Goal: Task Accomplishment & Management: Use online tool/utility

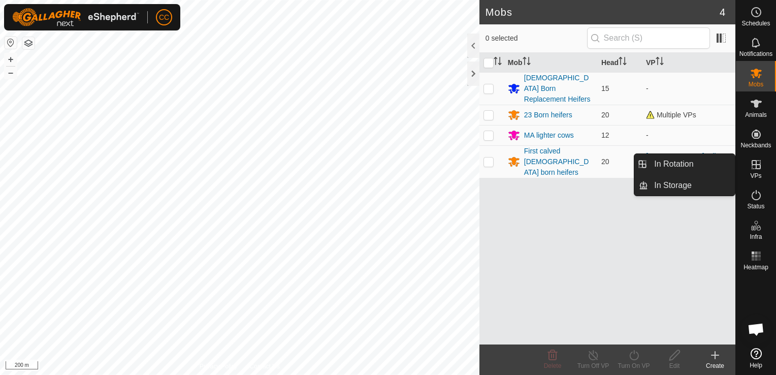
click at [762, 172] on es-virtualpaddocks-svg-icon at bounding box center [756, 165] width 18 height 16
click at [711, 166] on link "In Rotation" at bounding box center [691, 164] width 87 height 20
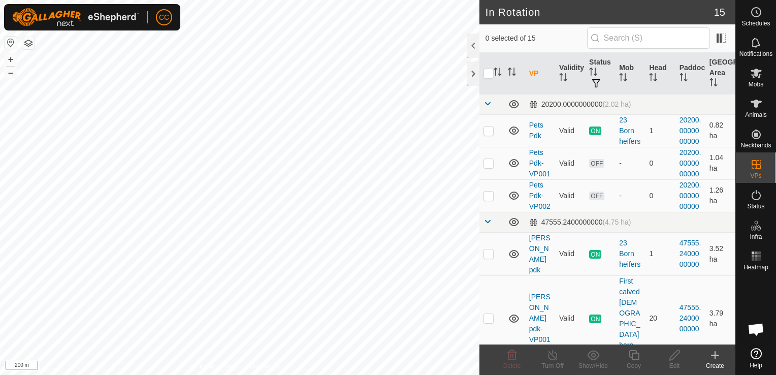
click at [716, 355] on icon at bounding box center [715, 355] width 7 height 0
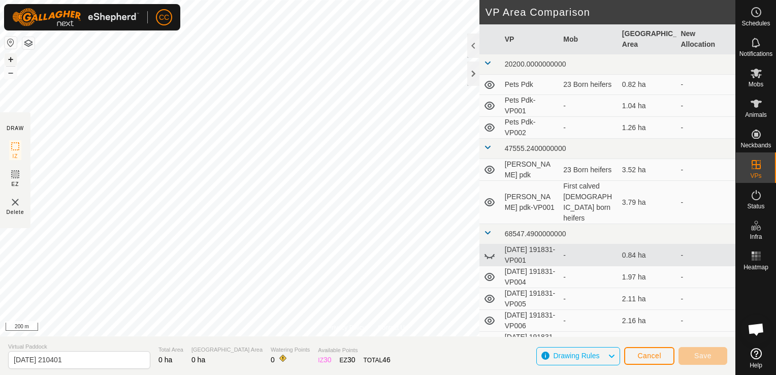
click at [10, 58] on button "+" at bounding box center [11, 59] width 12 height 12
click at [16, 60] on button "+" at bounding box center [11, 59] width 12 height 12
click at [10, 58] on button "+" at bounding box center [11, 59] width 12 height 12
click at [9, 60] on button "+" at bounding box center [11, 59] width 12 height 12
click at [644, 355] on span "Cancel" at bounding box center [650, 356] width 24 height 8
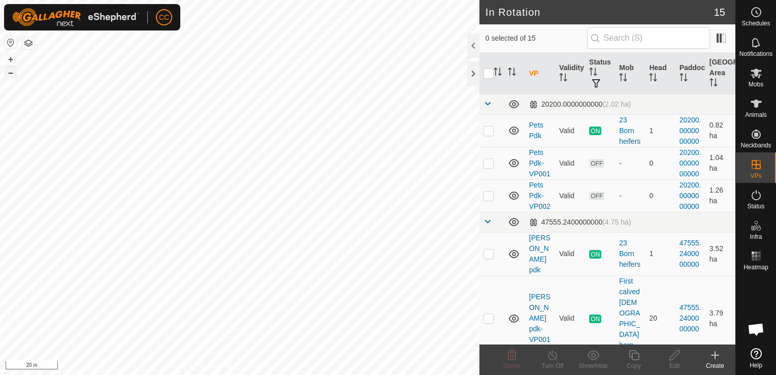
click at [11, 73] on button "–" at bounding box center [11, 73] width 12 height 12
click at [715, 355] on icon at bounding box center [715, 355] width 7 height 0
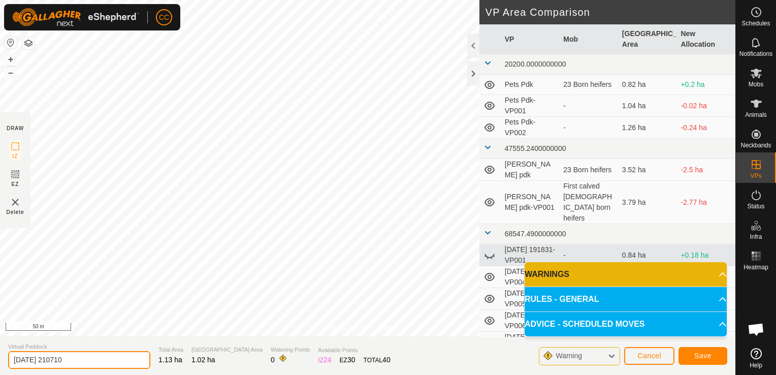
click at [101, 361] on input "[DATE] 210710" at bounding box center [79, 360] width 142 height 18
type input "2"
type input "House pdk"
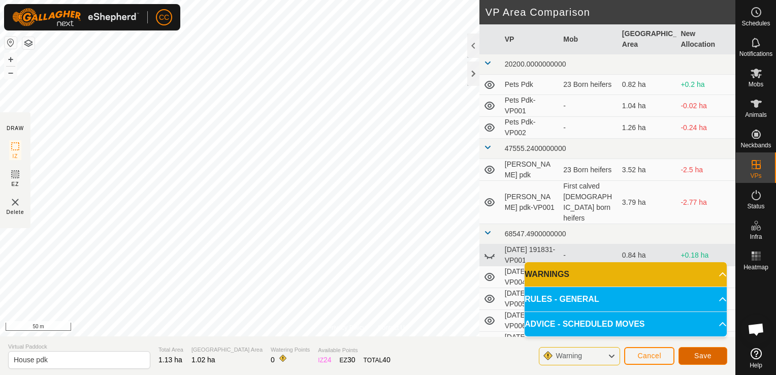
click at [702, 358] on span "Save" at bounding box center [703, 356] width 17 height 8
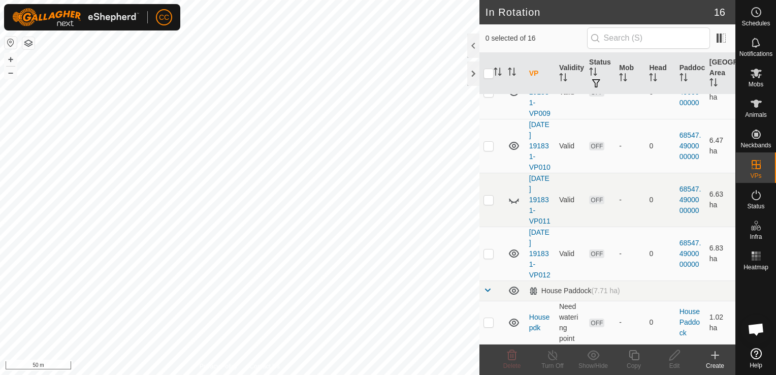
scroll to position [755, 0]
click at [557, 291] on div "House Paddock (7.71 ha)" at bounding box center [574, 291] width 91 height 9
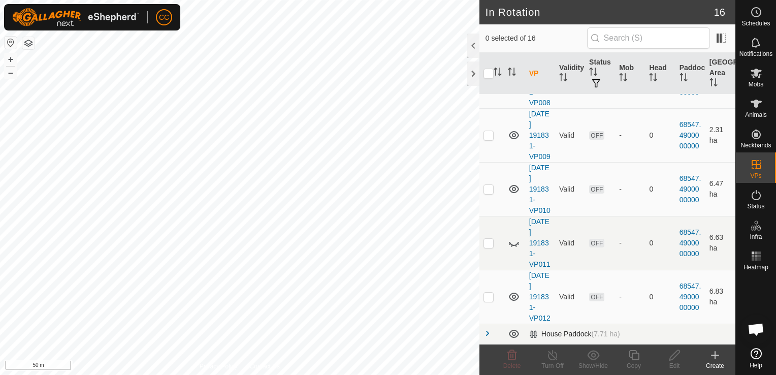
scroll to position [711, 0]
click at [557, 332] on div "House Paddock (7.71 ha)" at bounding box center [574, 334] width 91 height 9
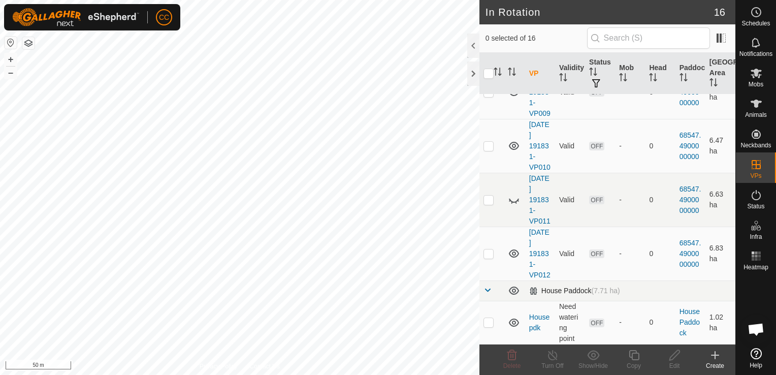
scroll to position [755, 0]
click at [490, 322] on p-checkbox at bounding box center [489, 322] width 10 height 8
checkbox input "true"
click at [715, 355] on icon at bounding box center [715, 355] width 7 height 0
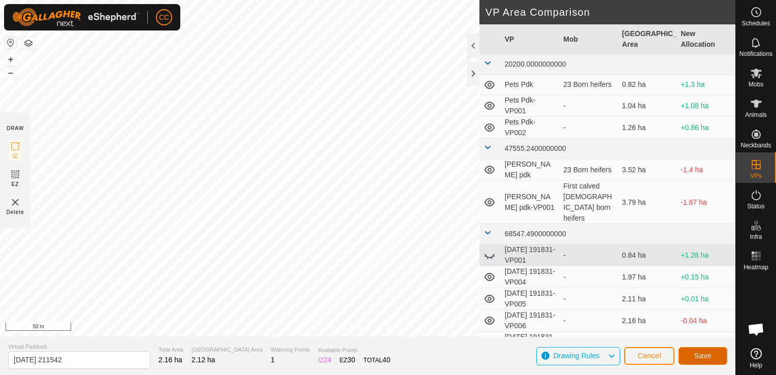
click at [697, 355] on span "Save" at bounding box center [703, 356] width 17 height 8
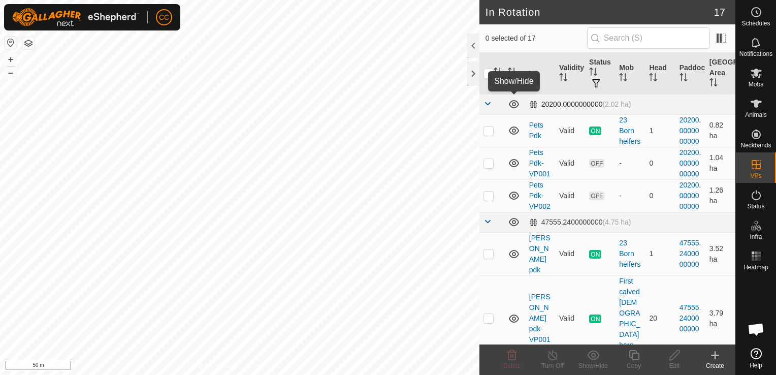
click at [523, 107] on div "In Rotation 17 0 selected of 17 VP Validity Status Mob Head Paddock Grazing Are…" at bounding box center [368, 187] width 736 height 375
click at [11, 74] on button "–" at bounding box center [11, 73] width 12 height 12
click at [714, 361] on icon at bounding box center [715, 355] width 12 height 12
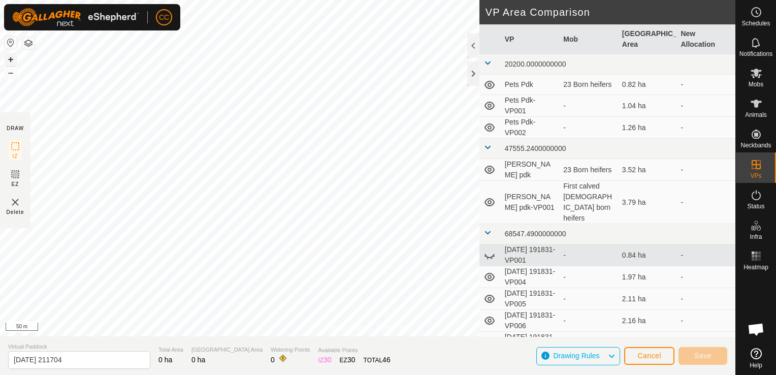
click at [10, 59] on button "+" at bounding box center [11, 59] width 12 height 12
click at [10, 73] on button "–" at bounding box center [11, 73] width 12 height 12
click at [641, 355] on span "Cancel" at bounding box center [650, 356] width 24 height 8
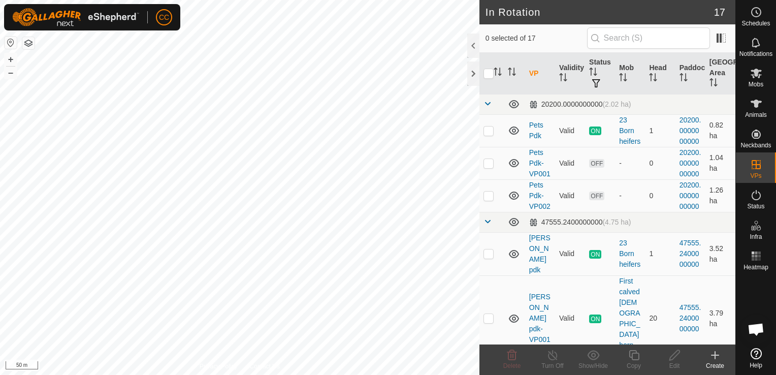
click at [714, 355] on icon at bounding box center [715, 355] width 7 height 0
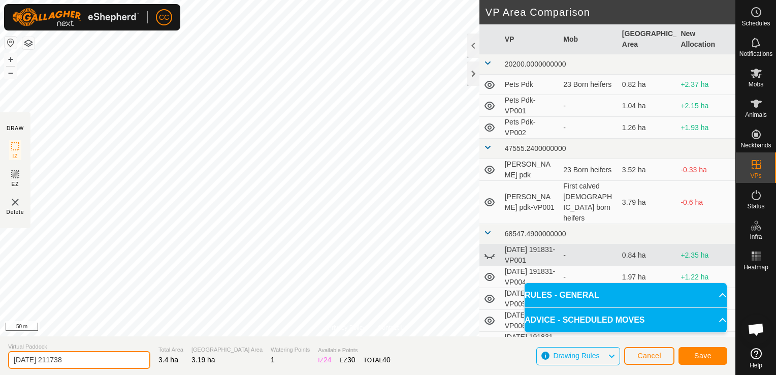
click at [81, 359] on input "[DATE] 211738" at bounding box center [79, 360] width 142 height 18
type input "2"
type input "South House pdk"
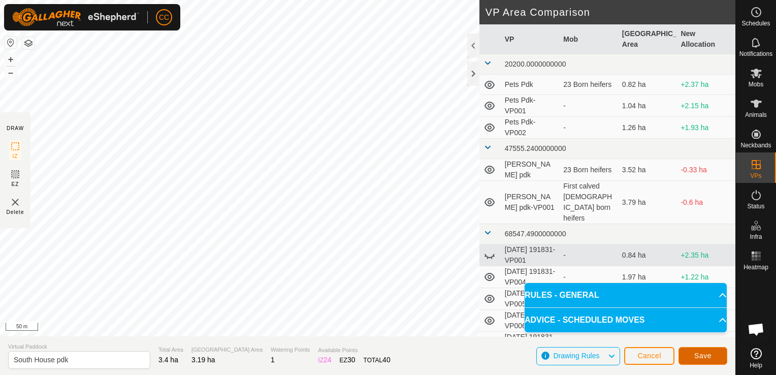
click at [699, 357] on span "Save" at bounding box center [703, 356] width 17 height 8
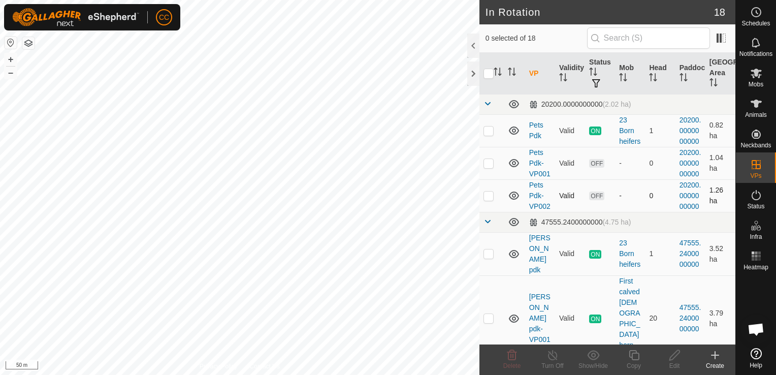
checkbox input "true"
click at [674, 357] on icon at bounding box center [675, 355] width 10 height 10
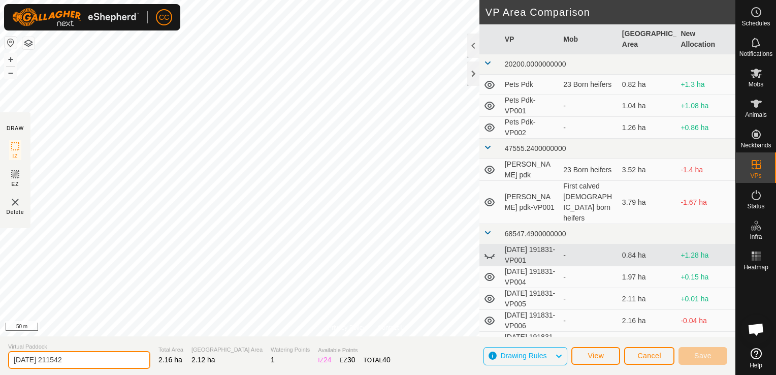
click at [88, 362] on input "[DATE] 211542" at bounding box center [79, 360] width 142 height 18
type input "2"
type input "Middle House pdk"
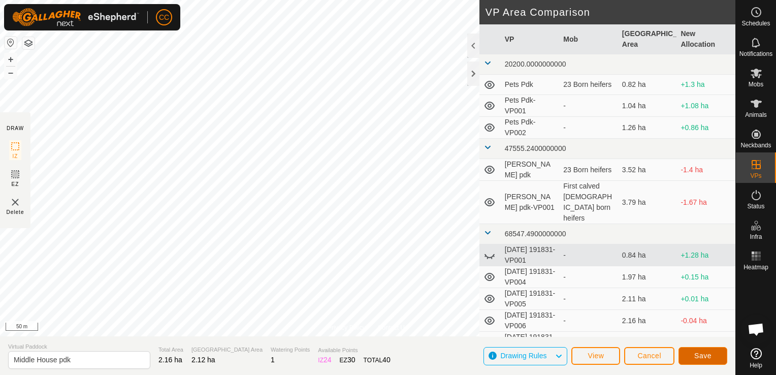
click at [707, 357] on span "Save" at bounding box center [703, 356] width 17 height 8
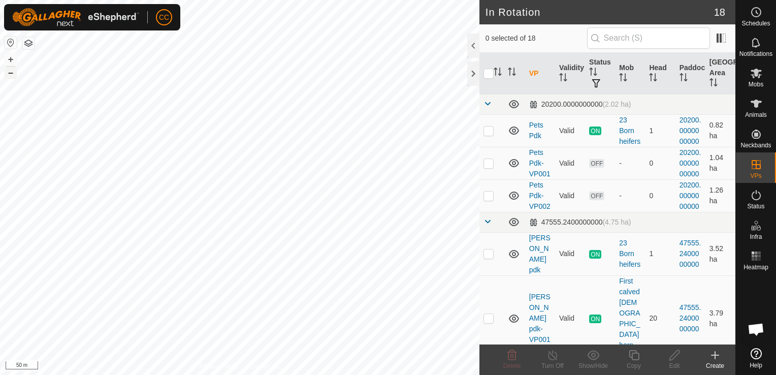
click at [10, 71] on button "–" at bounding box center [11, 73] width 12 height 12
click at [716, 356] on icon at bounding box center [715, 355] width 12 height 12
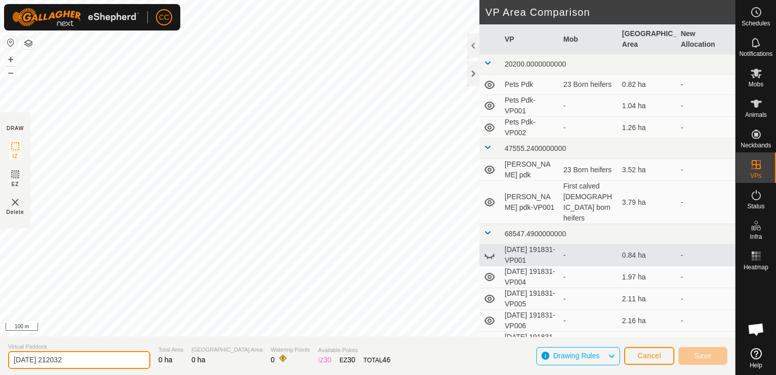
click at [84, 363] on input "[DATE] 212032" at bounding box center [79, 360] width 142 height 18
type input "2"
click at [12, 359] on input "Airstrip" at bounding box center [79, 360] width 142 height 18
type input "West Airstrip"
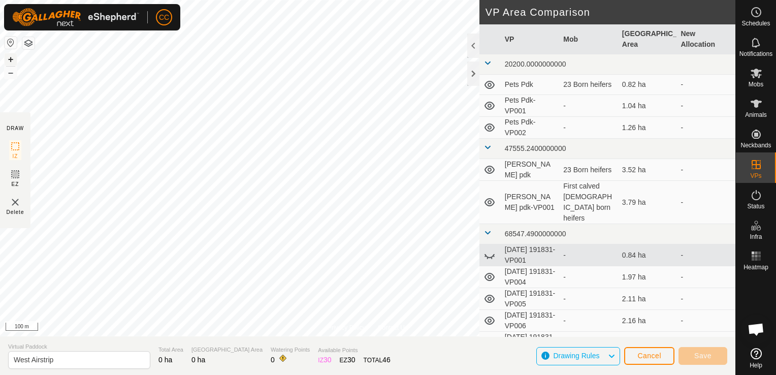
click at [10, 60] on button "+" at bounding box center [11, 59] width 12 height 12
click at [646, 355] on span "Cancel" at bounding box center [650, 356] width 24 height 8
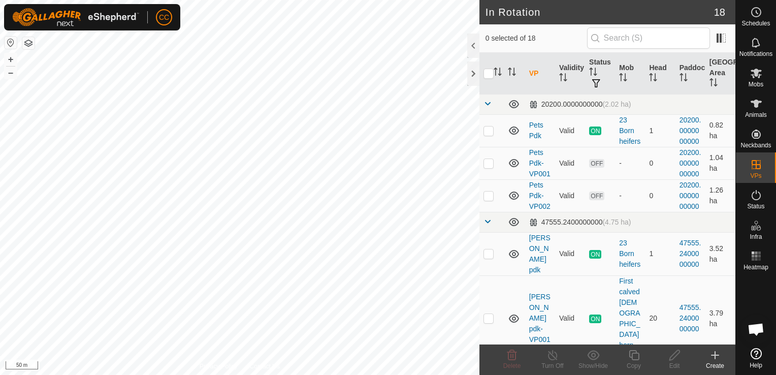
click at [715, 357] on icon at bounding box center [715, 355] width 0 height 7
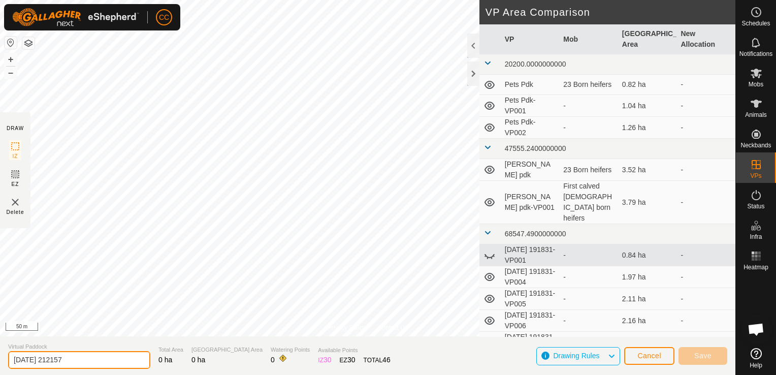
click at [81, 360] on input "[DATE] 212157" at bounding box center [79, 360] width 142 height 18
type input "2"
type input "West Airstrip"
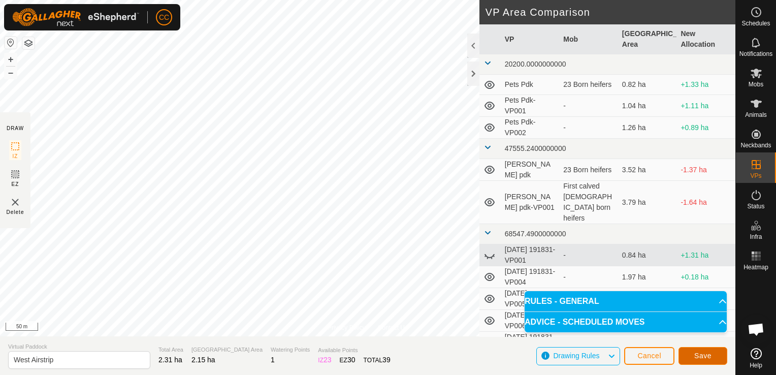
click at [695, 356] on span "Save" at bounding box center [703, 356] width 17 height 8
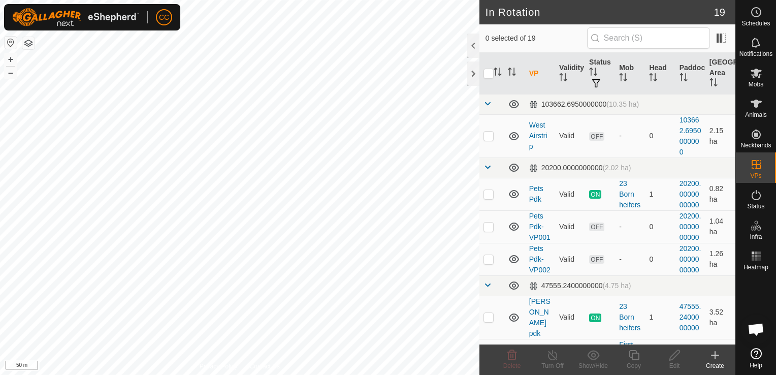
click at [715, 355] on icon at bounding box center [715, 355] width 7 height 0
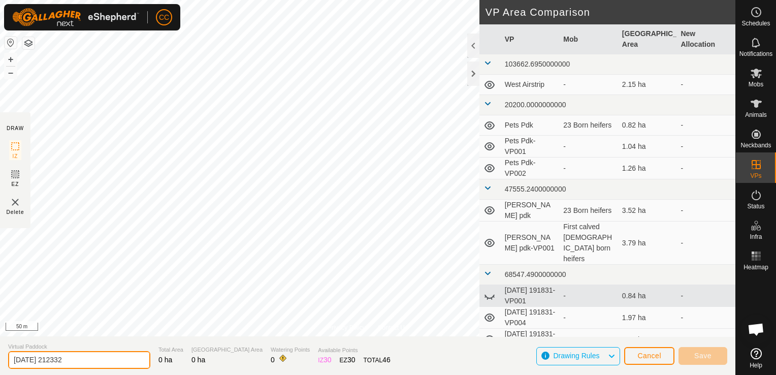
click at [79, 357] on input "[DATE] 212332" at bounding box center [79, 360] width 142 height 18
type input "2"
drag, startPoint x: 79, startPoint y: 357, endPoint x: 36, endPoint y: 363, distance: 43.6
click at [36, 363] on input "irstrip" at bounding box center [79, 360] width 142 height 18
type input "Middle airstrip"
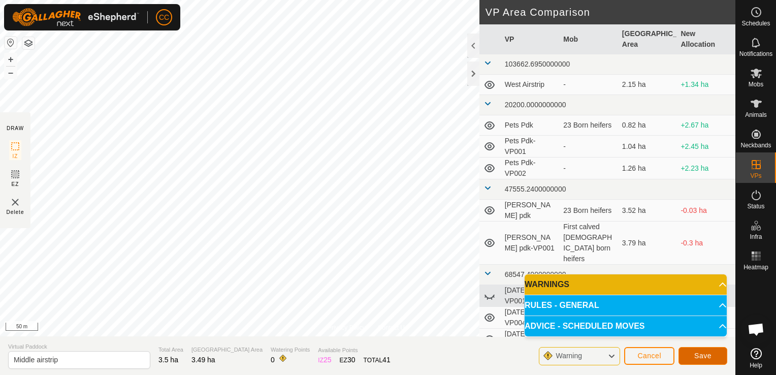
click at [706, 353] on span "Save" at bounding box center [703, 356] width 17 height 8
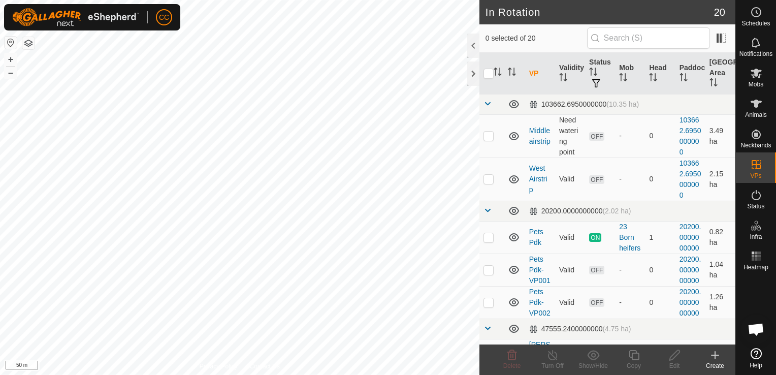
click at [716, 356] on icon at bounding box center [715, 355] width 12 height 12
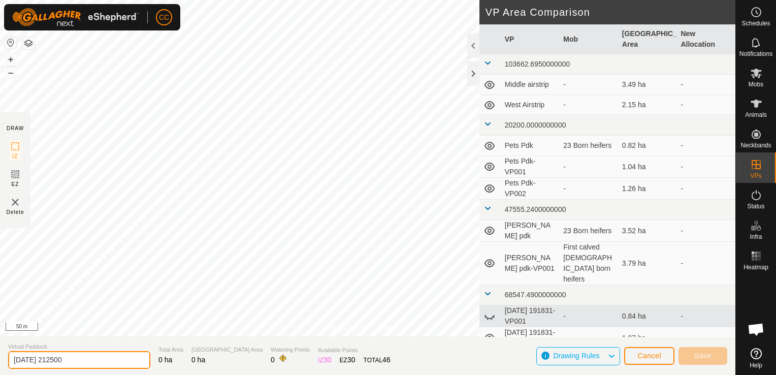
click at [89, 361] on input "[DATE] 212500" at bounding box center [79, 360] width 142 height 18
type input "2"
type input "East Airstrip"
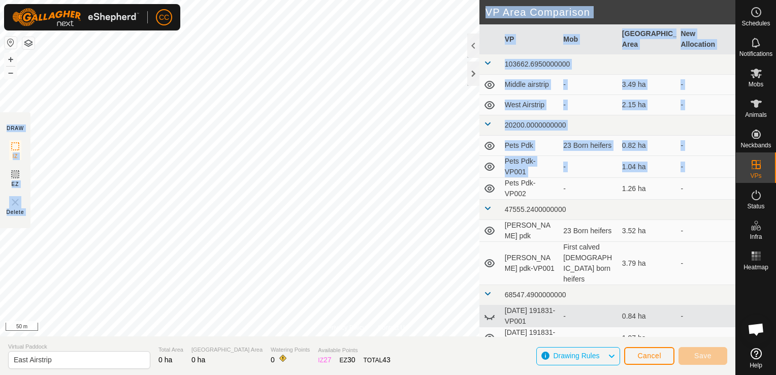
click at [474, 170] on div "Privacy Policy Contact Us + – ⇧ i 50 m DRAW IZ EZ Delete VP Area Comparison VP …" at bounding box center [368, 187] width 736 height 375
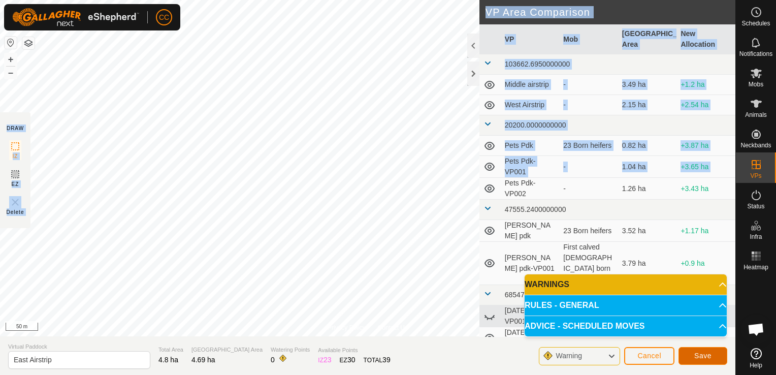
click at [699, 356] on span "Save" at bounding box center [703, 356] width 17 height 8
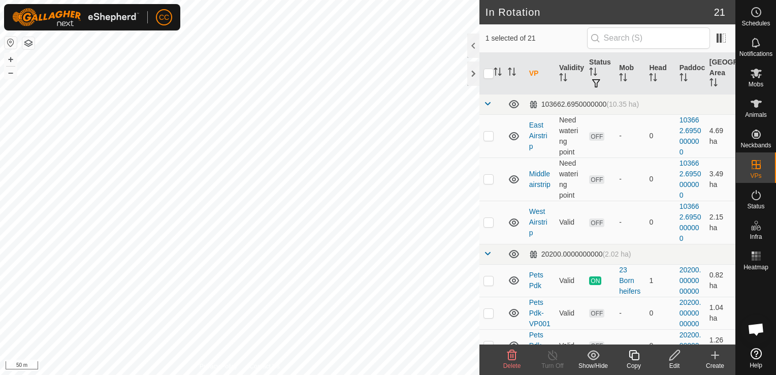
click at [510, 354] on icon at bounding box center [512, 355] width 12 height 12
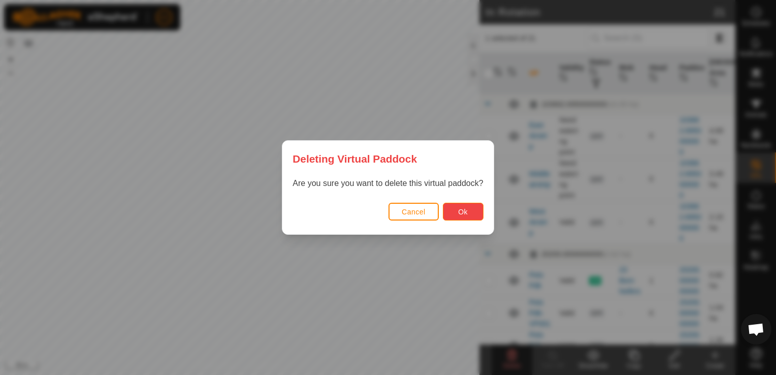
click at [461, 210] on span "Ok" at bounding box center [463, 212] width 10 height 8
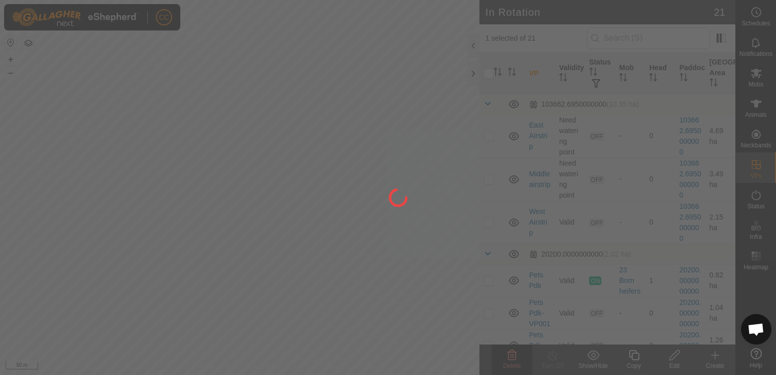
checkbox input "false"
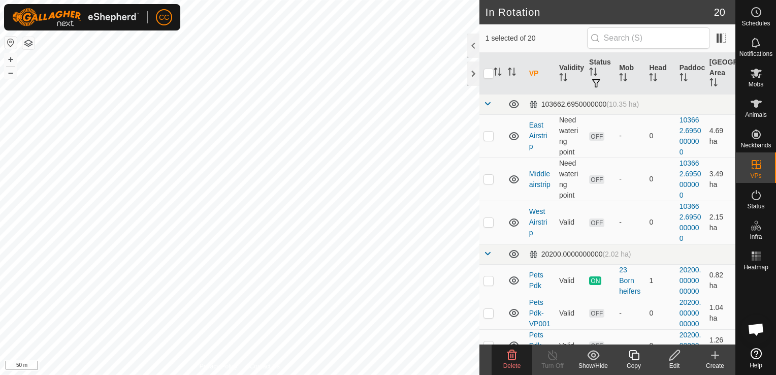
click at [512, 361] on div "Delete" at bounding box center [512, 365] width 41 height 9
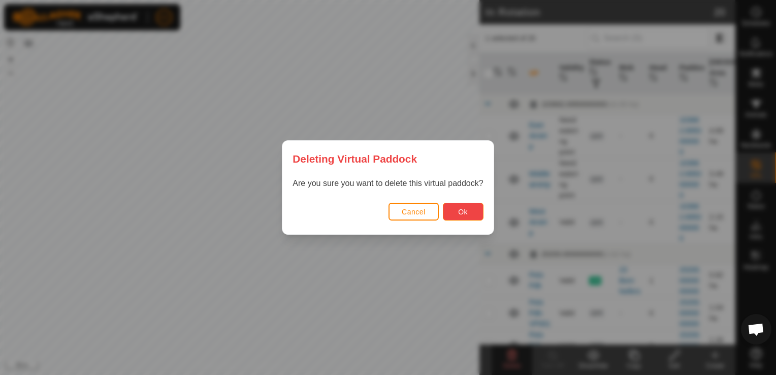
click at [461, 213] on span "Ok" at bounding box center [463, 212] width 10 height 8
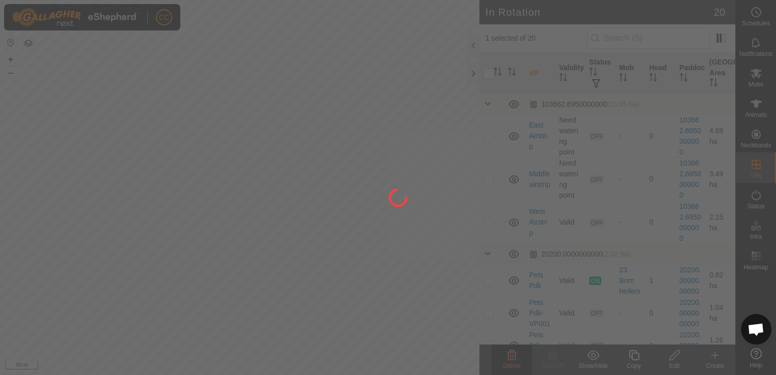
checkbox input "false"
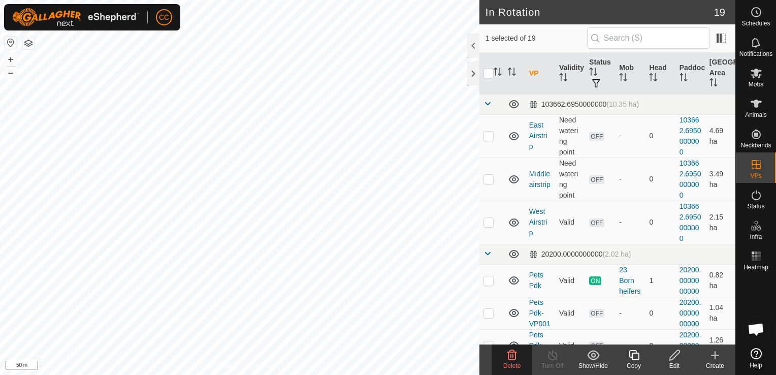
click at [511, 356] on icon at bounding box center [513, 355] width 10 height 10
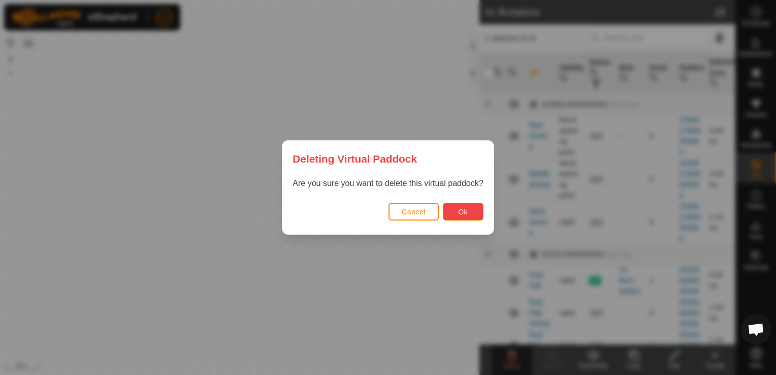
click at [457, 219] on button "Ok" at bounding box center [463, 212] width 41 height 18
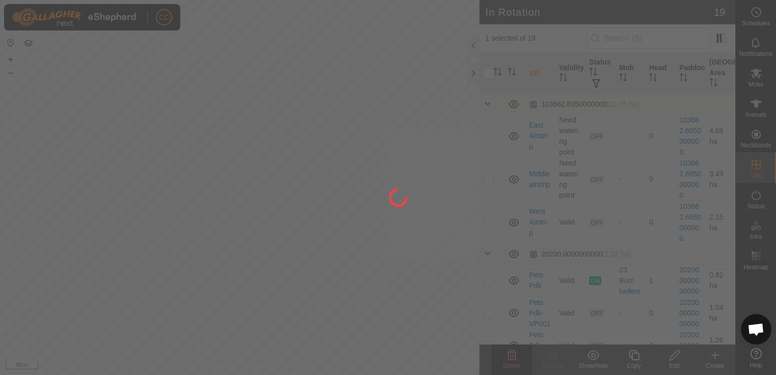
checkbox input "false"
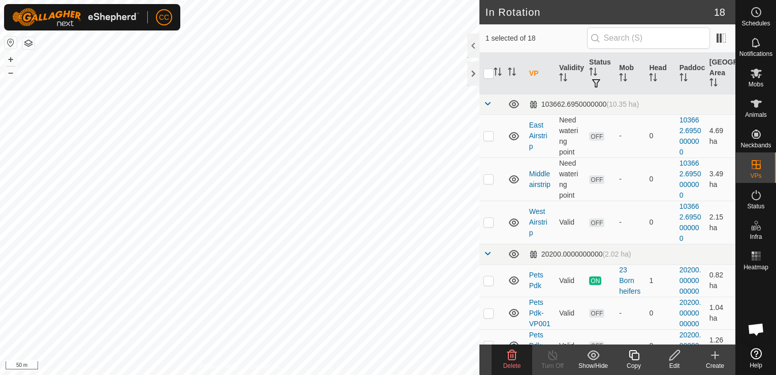
click at [510, 360] on icon at bounding box center [513, 355] width 10 height 10
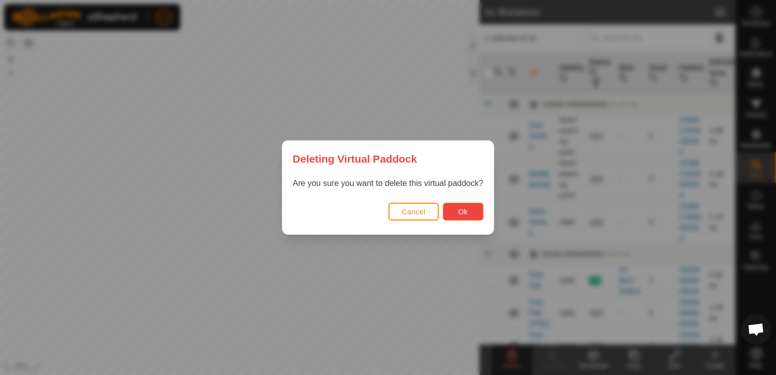
click at [461, 209] on span "Ok" at bounding box center [463, 212] width 10 height 8
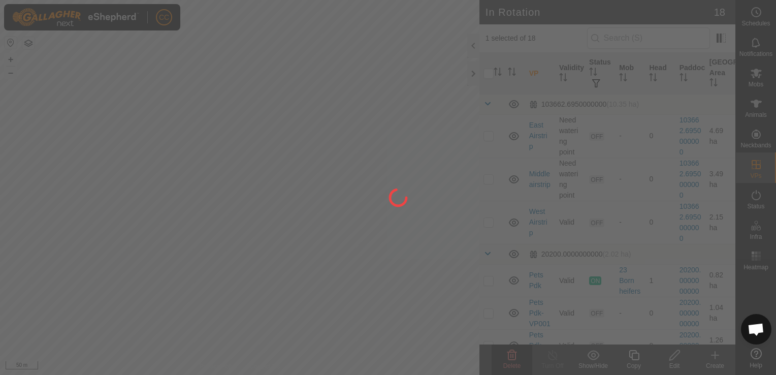
checkbox input "false"
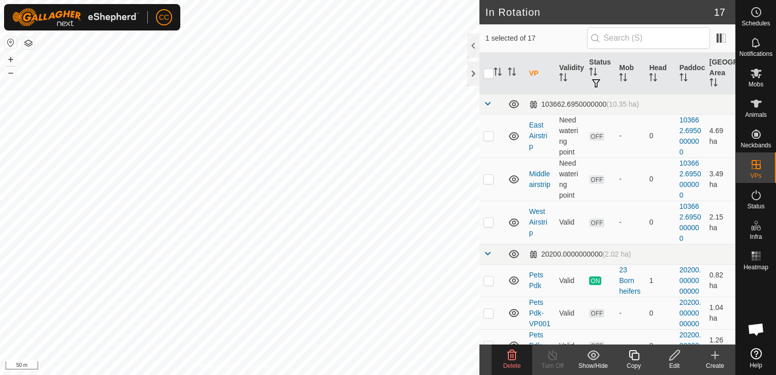
click at [512, 359] on icon at bounding box center [513, 355] width 10 height 10
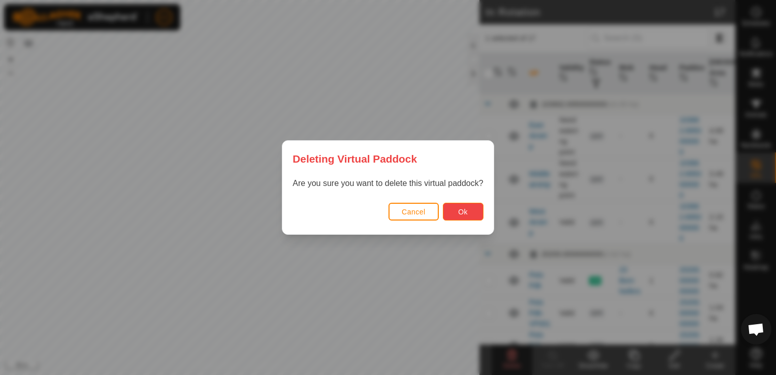
click at [459, 206] on button "Ok" at bounding box center [463, 212] width 41 height 18
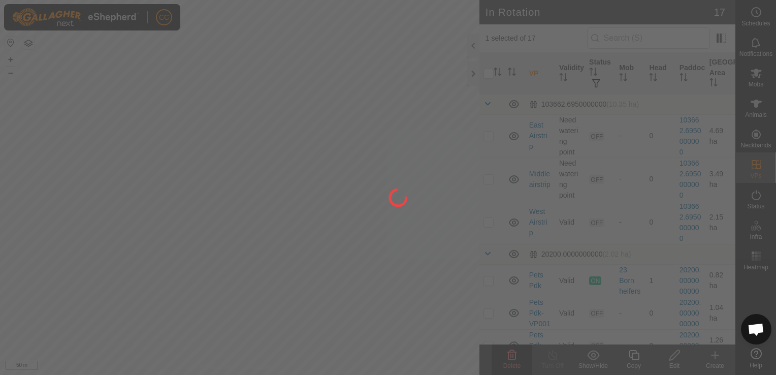
checkbox input "false"
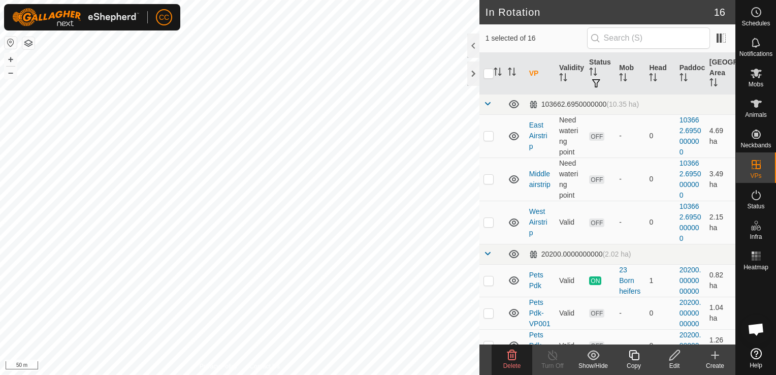
click at [510, 357] on icon at bounding box center [512, 355] width 12 height 12
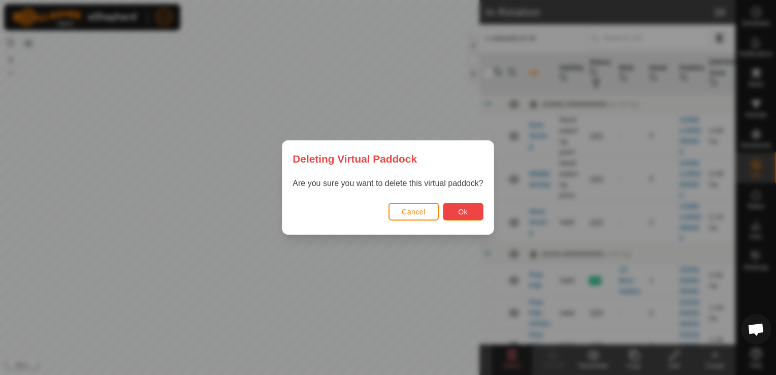
click at [468, 215] on button "Ok" at bounding box center [463, 212] width 41 height 18
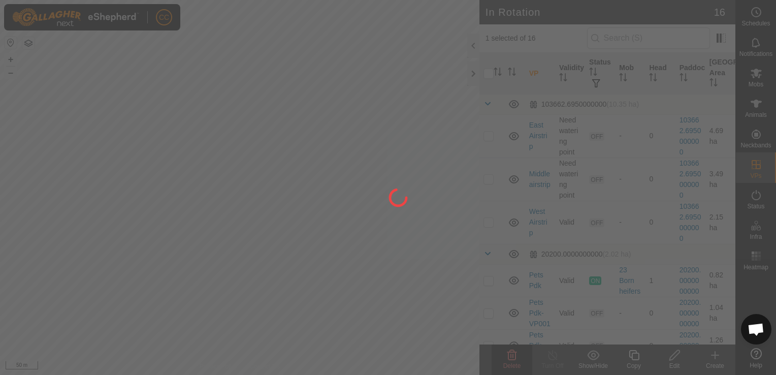
checkbox input "false"
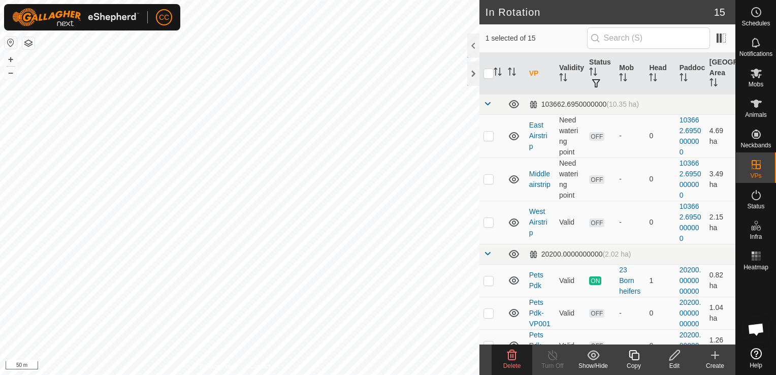
click at [507, 355] on icon at bounding box center [512, 355] width 12 height 12
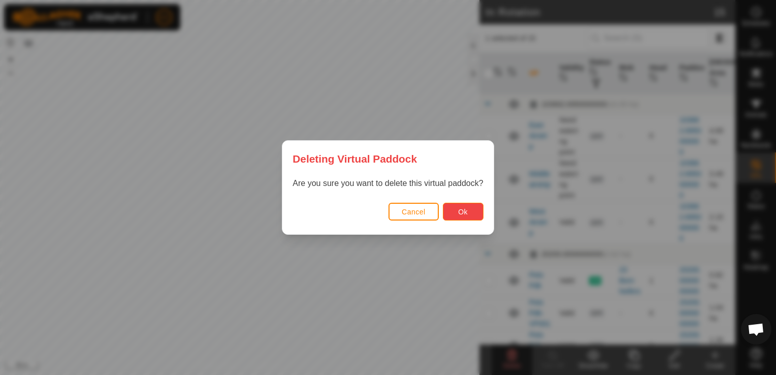
click at [462, 212] on span "Ok" at bounding box center [463, 212] width 10 height 8
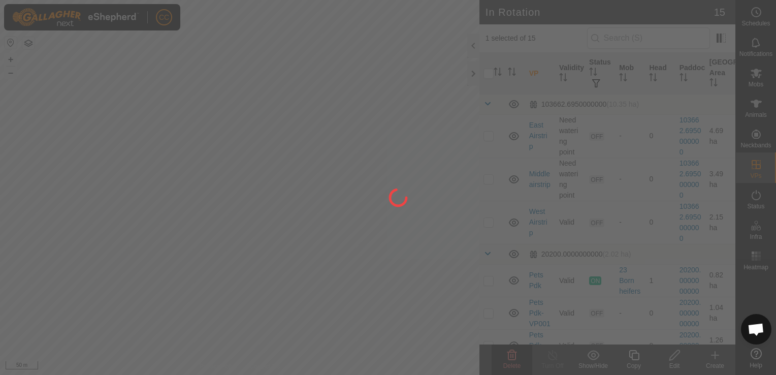
checkbox input "false"
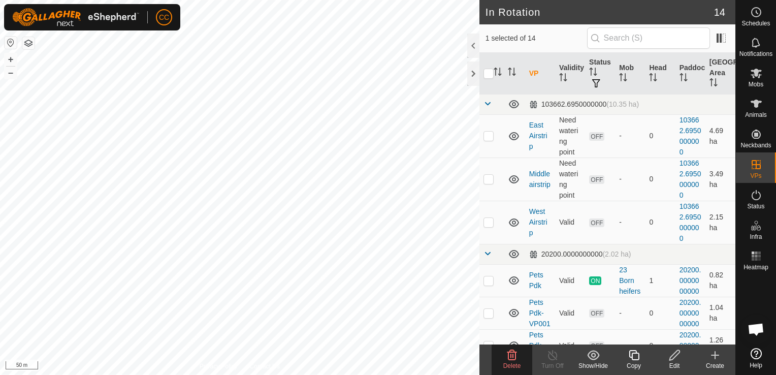
click at [511, 358] on icon at bounding box center [513, 355] width 10 height 10
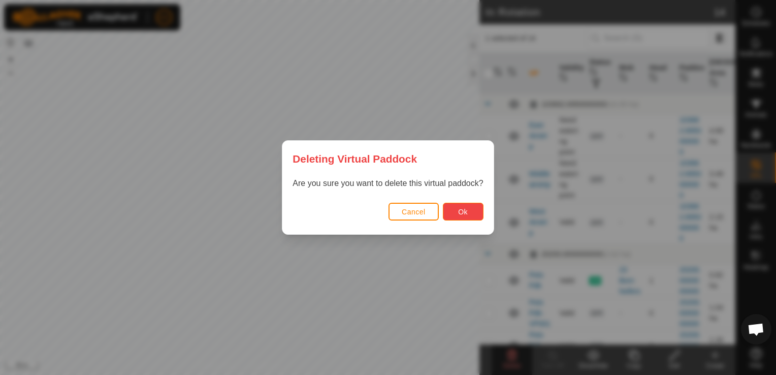
click at [463, 210] on span "Ok" at bounding box center [463, 212] width 10 height 8
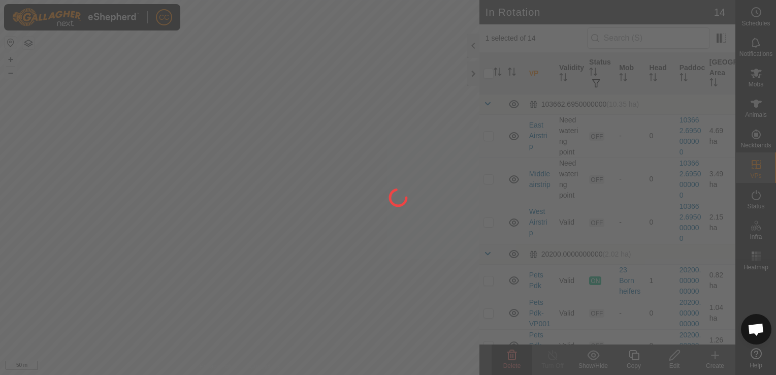
checkbox input "false"
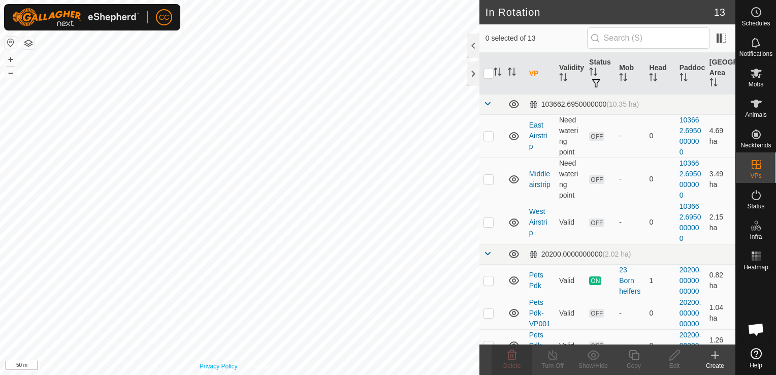
click at [220, 369] on div "Privacy Policy Contact Us [DATE] 191831-VP010 Status: OFF Type: Inclusion Zone …" at bounding box center [240, 187] width 480 height 375
click at [716, 357] on icon at bounding box center [715, 355] width 12 height 12
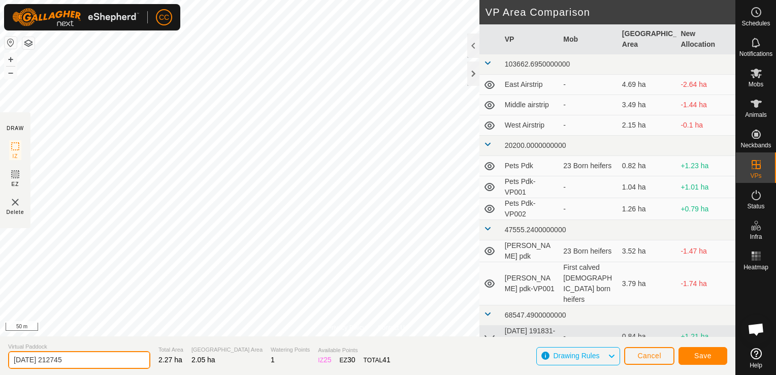
click at [90, 359] on input "[DATE] 212745" at bounding box center [79, 360] width 142 height 18
type input "2"
type input "North [PERSON_NAME]"
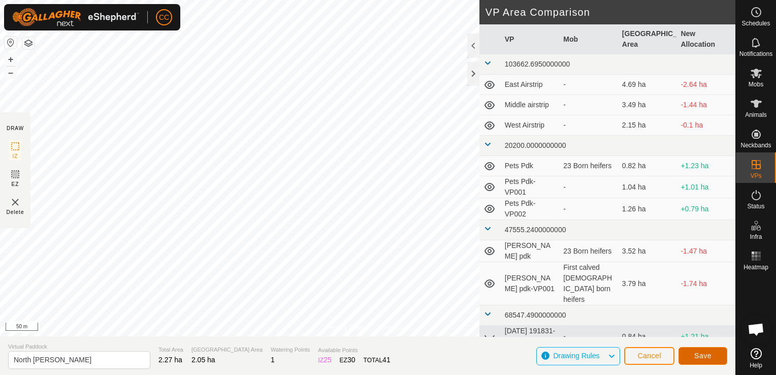
click at [710, 353] on span "Save" at bounding box center [703, 356] width 17 height 8
